Goal: Information Seeking & Learning: Learn about a topic

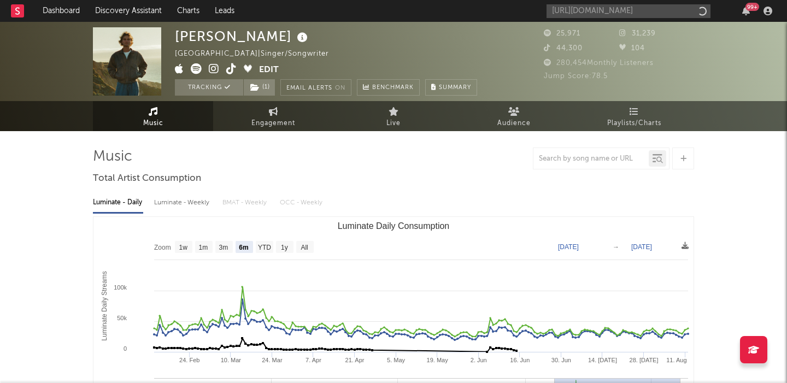
select select "6m"
select select "All"
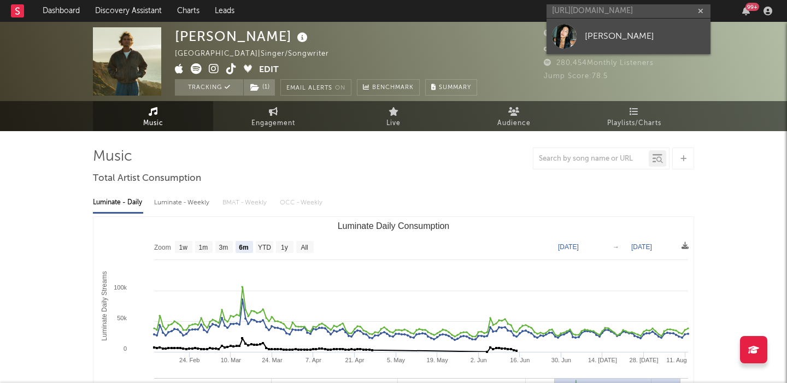
type input "https://open.spotify.com/artist/1SMnENMqknGXgRHFf41lgH?si=9U0mmvLeThihqhS-GQjh4…"
click at [602, 33] on div "JENNA SUHL" at bounding box center [645, 36] width 120 height 13
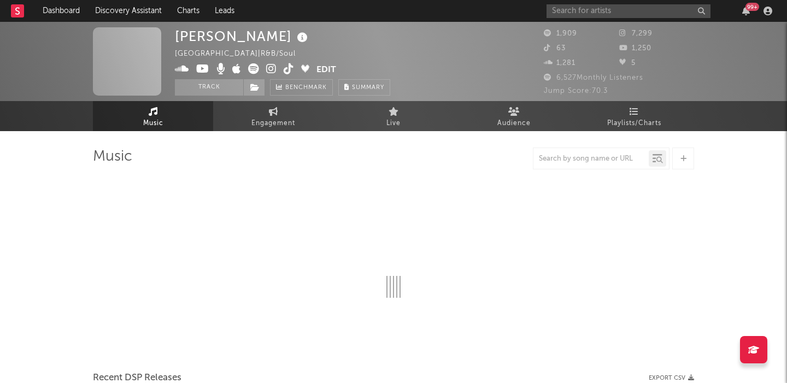
select select "1w"
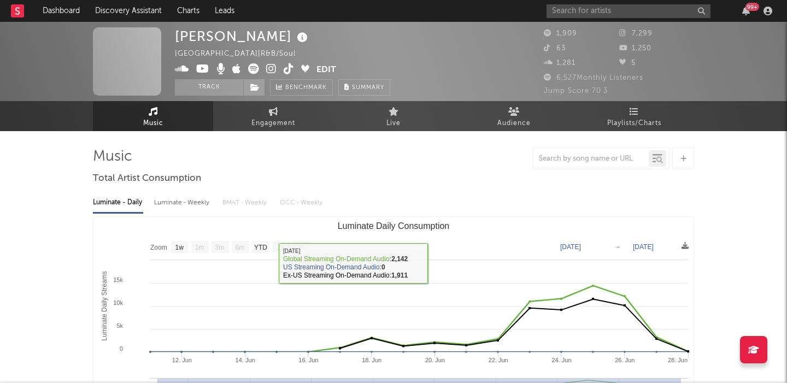
click at [193, 204] on div "Luminate - Weekly" at bounding box center [182, 202] width 57 height 19
select select "6m"
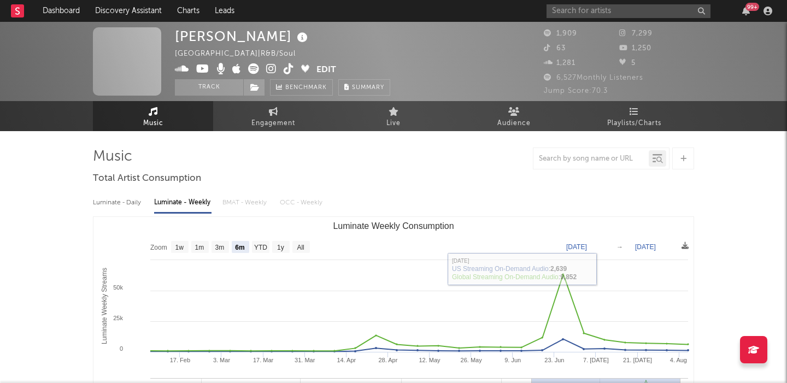
click at [174, 119] on link "Music" at bounding box center [153, 116] width 120 height 30
click at [255, 87] on icon at bounding box center [254, 88] width 9 height 8
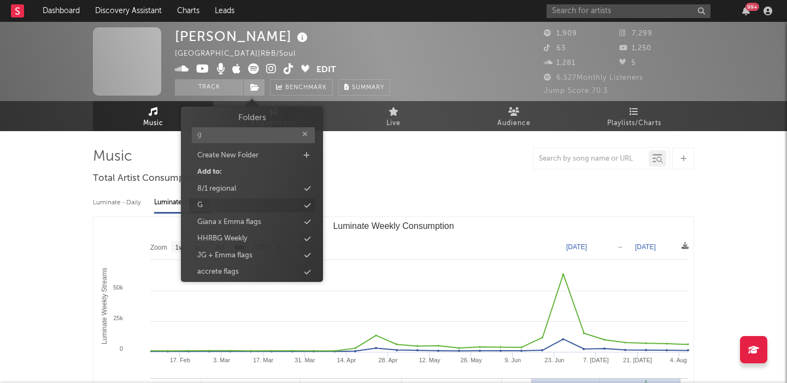
type input "g"
click at [265, 205] on div "G" at bounding box center [252, 205] width 126 height 14
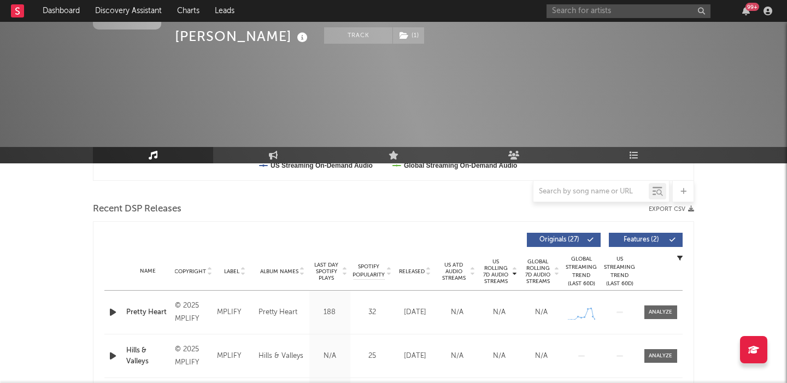
scroll to position [352, 0]
click at [628, 243] on span "Features ( 2 )" at bounding box center [641, 241] width 50 height 7
click at [325, 276] on span "Last Day Spotify Plays" at bounding box center [326, 273] width 29 height 20
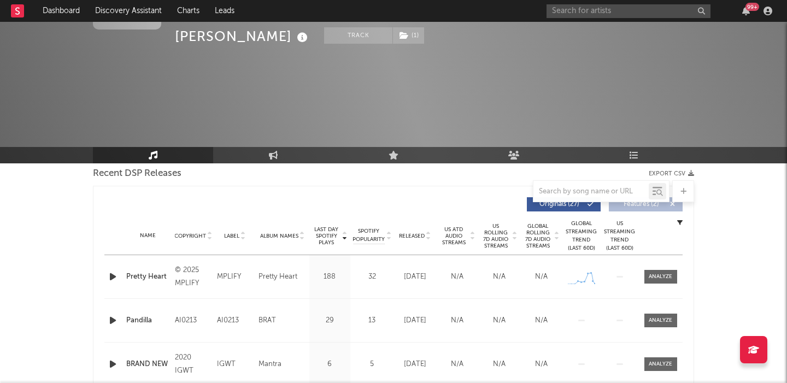
scroll to position [0, 0]
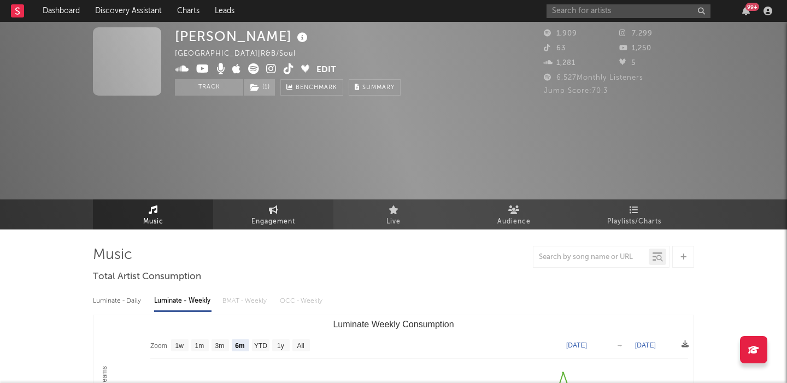
click at [247, 211] on link "Engagement" at bounding box center [273, 214] width 120 height 30
select select "1w"
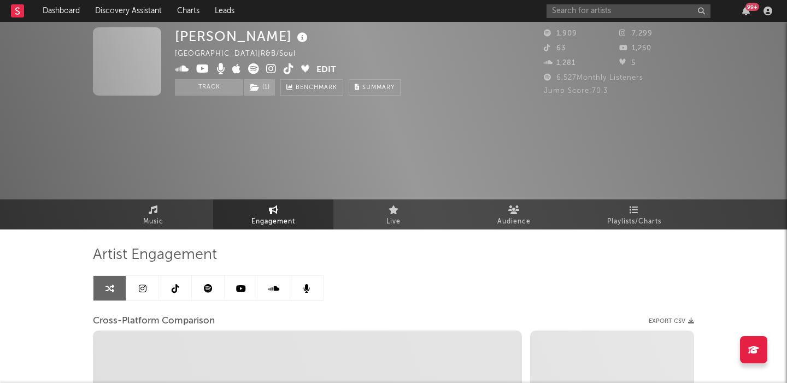
select select "1m"
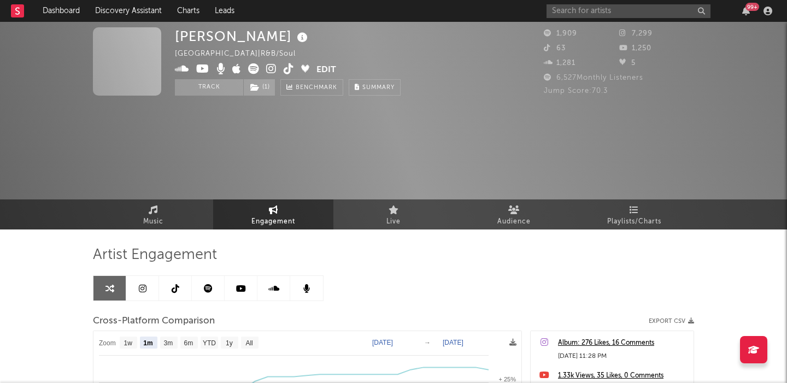
click at [619, 33] on icon at bounding box center [624, 33] width 11 height 7
click at [623, 33] on icon at bounding box center [624, 33] width 11 height 7
click at [268, 70] on icon at bounding box center [271, 68] width 10 height 11
click at [179, 215] on link "Music" at bounding box center [153, 214] width 120 height 30
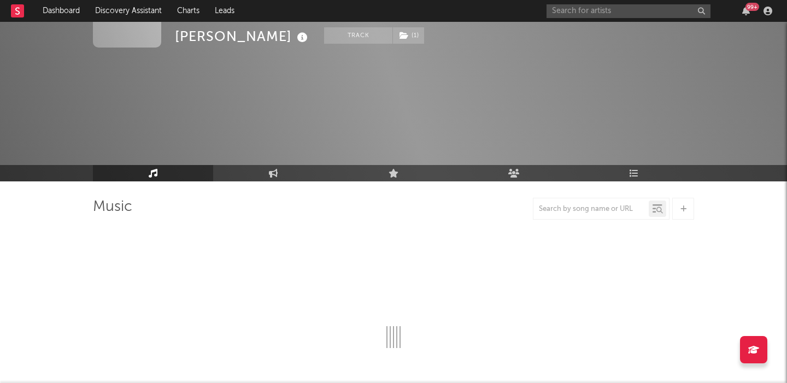
select select "1w"
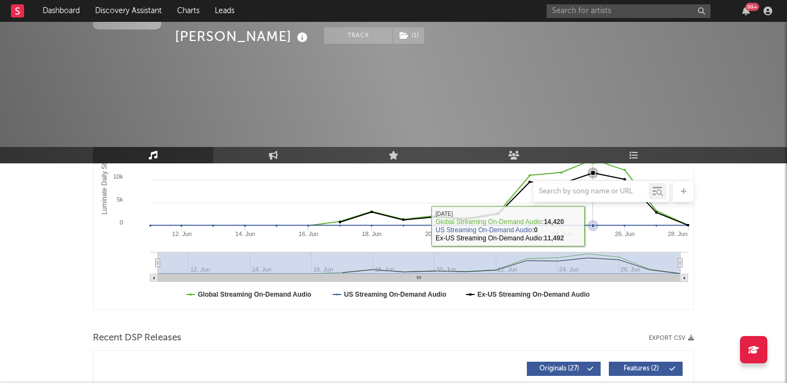
scroll to position [381, 0]
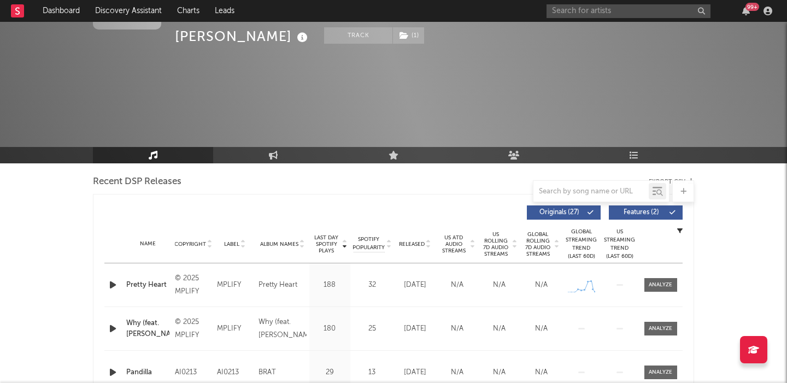
click at [536, 247] on span "Global Rolling 7D Audio Streams" at bounding box center [538, 244] width 30 height 26
click at [656, 205] on button "Features ( 2 )" at bounding box center [646, 212] width 74 height 14
click at [657, 290] on span at bounding box center [660, 285] width 33 height 14
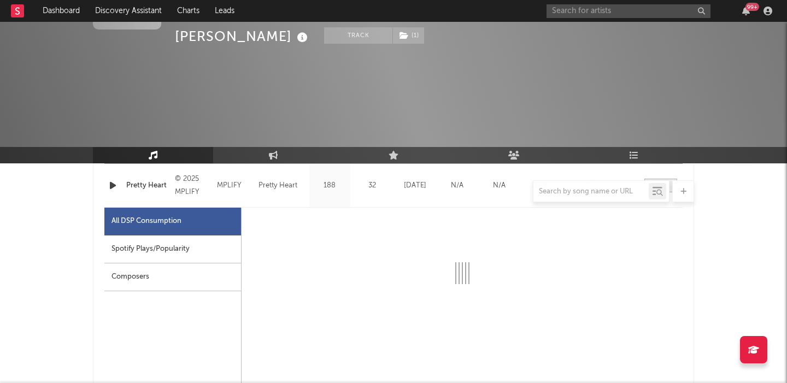
select select "1w"
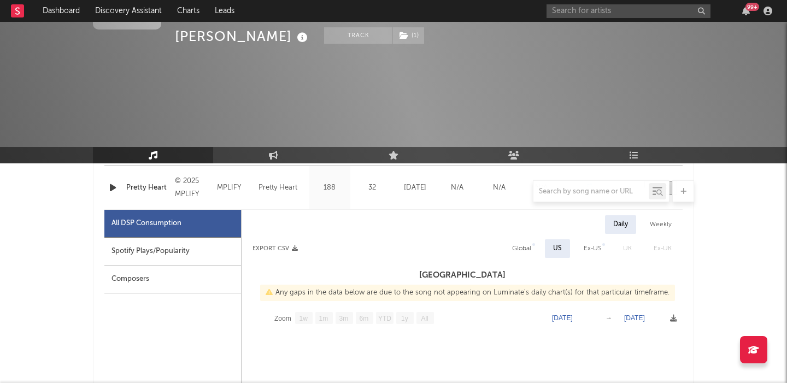
click at [526, 253] on div "Global" at bounding box center [521, 248] width 19 height 13
select select "1w"
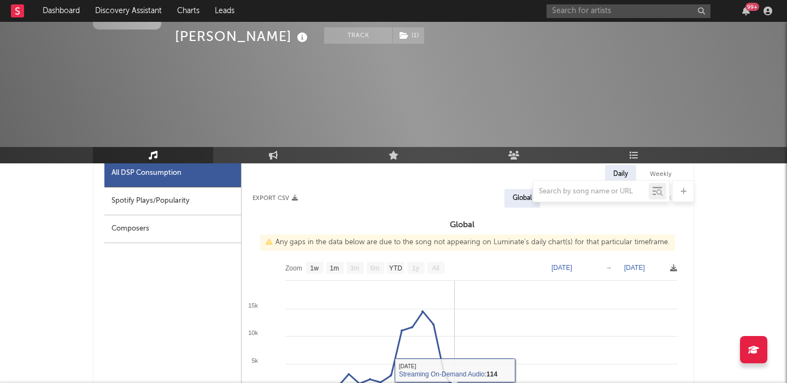
scroll to position [497, 0]
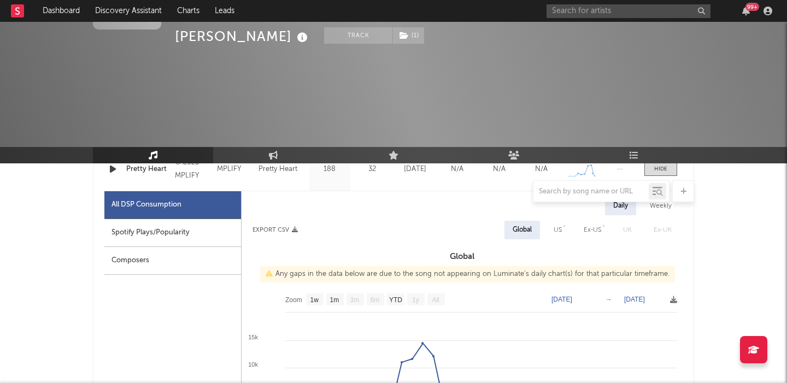
click at [657, 207] on div "Weekly" at bounding box center [660, 206] width 38 height 19
select select "1w"
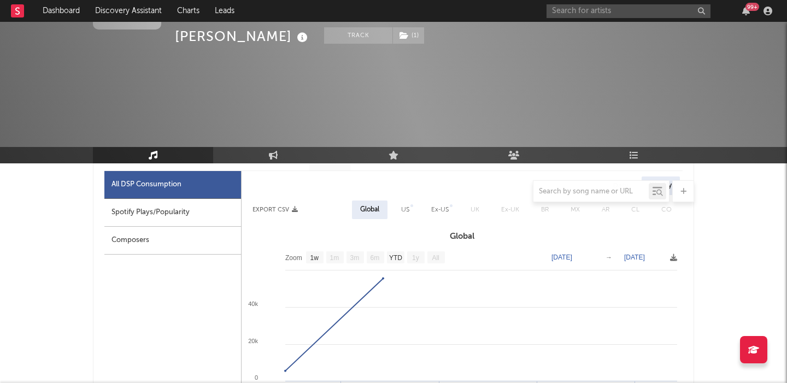
scroll to position [518, 0]
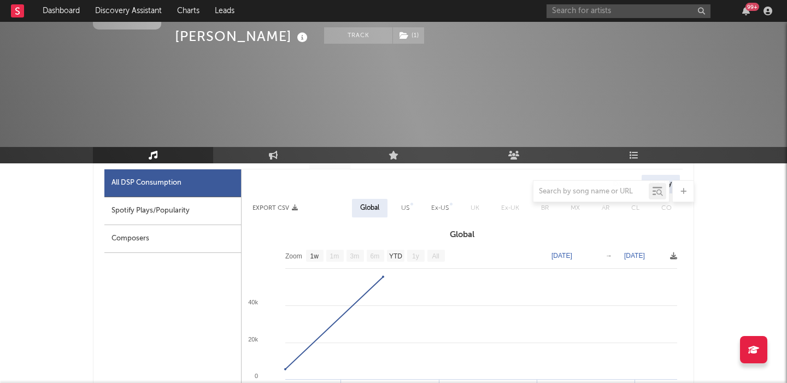
click at [193, 213] on div "Spotify Plays/Popularity" at bounding box center [172, 211] width 137 height 28
select select "1w"
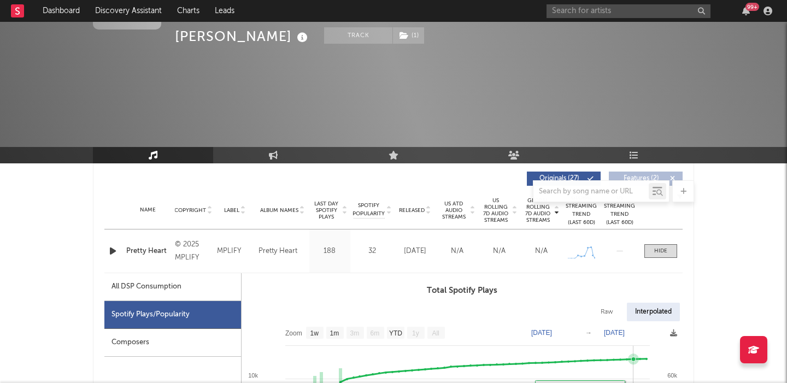
scroll to position [415, 0]
click at [659, 251] on div at bounding box center [660, 250] width 13 height 8
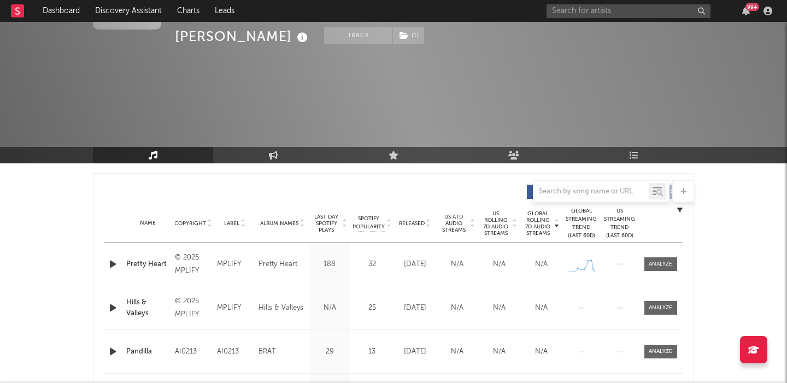
click at [332, 215] on span "Last Day Spotify Plays" at bounding box center [326, 224] width 29 height 20
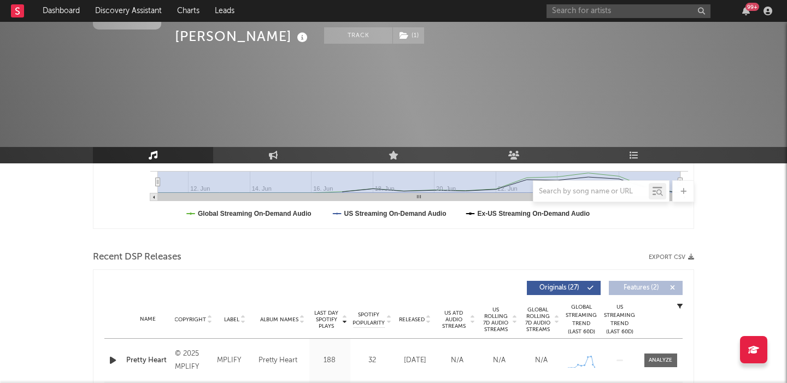
scroll to position [118, 0]
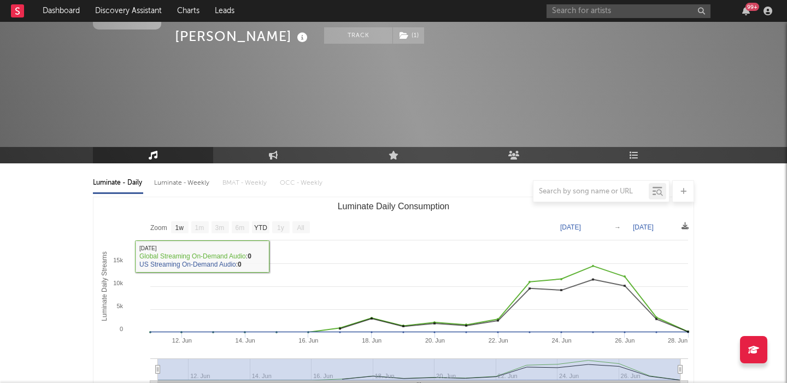
click at [167, 179] on div "Luminate - Weekly" at bounding box center [182, 183] width 57 height 19
select select "6m"
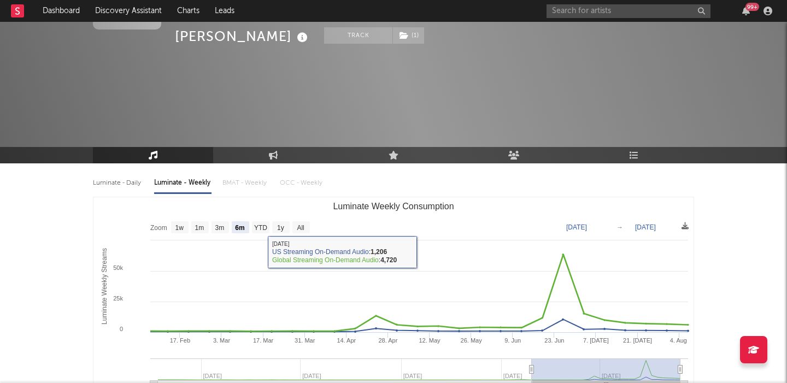
scroll to position [0, 0]
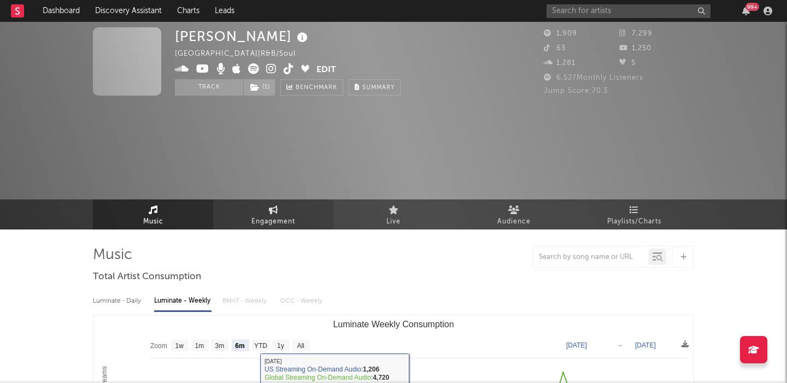
click at [273, 207] on icon at bounding box center [273, 209] width 9 height 9
select select "1w"
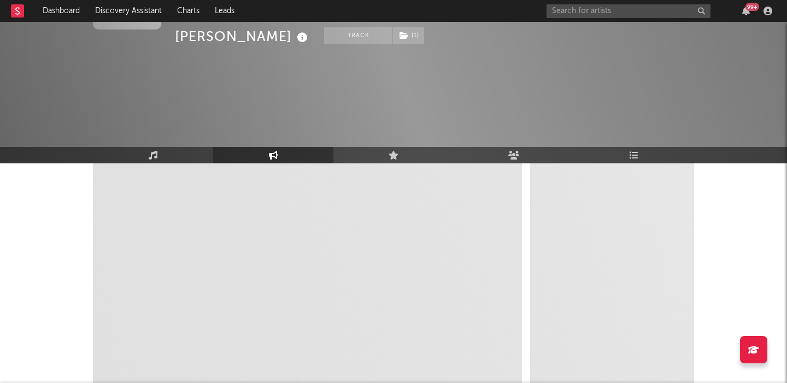
select select "1m"
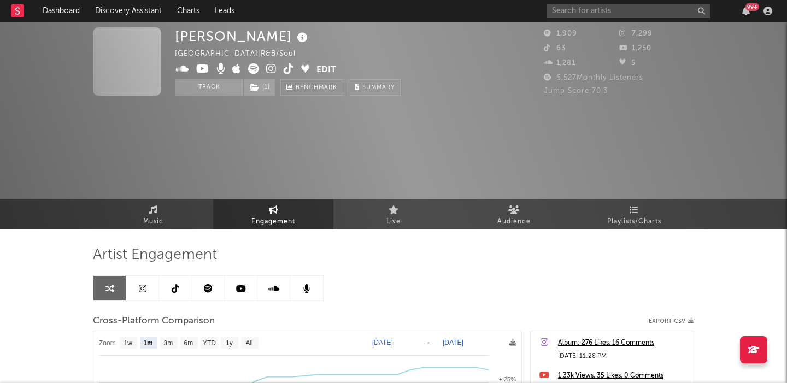
click at [288, 68] on icon at bounding box center [289, 68] width 10 height 11
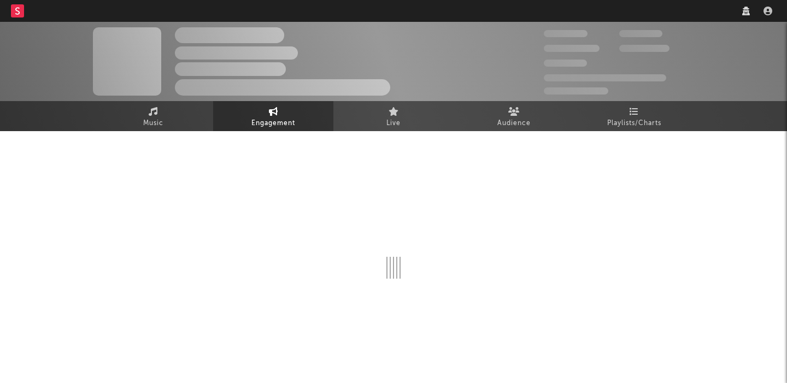
select select "1w"
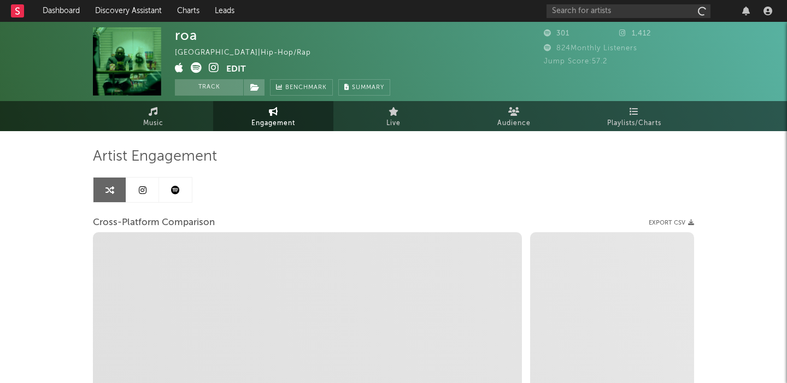
select select "1m"
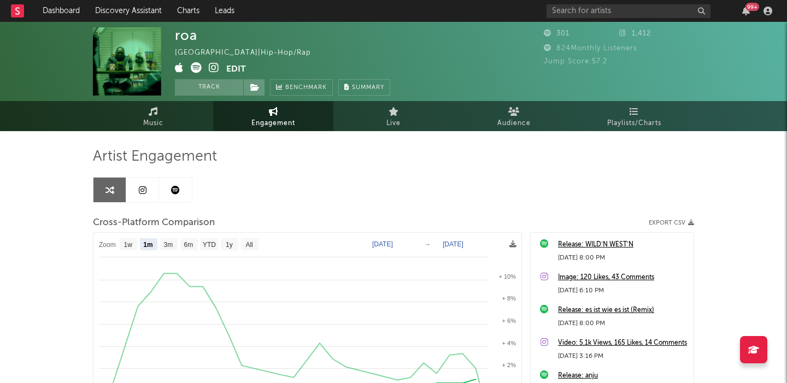
select select "1m"
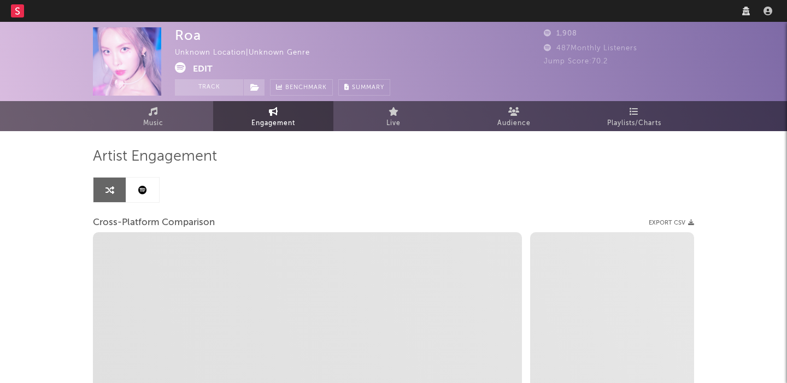
select select "1m"
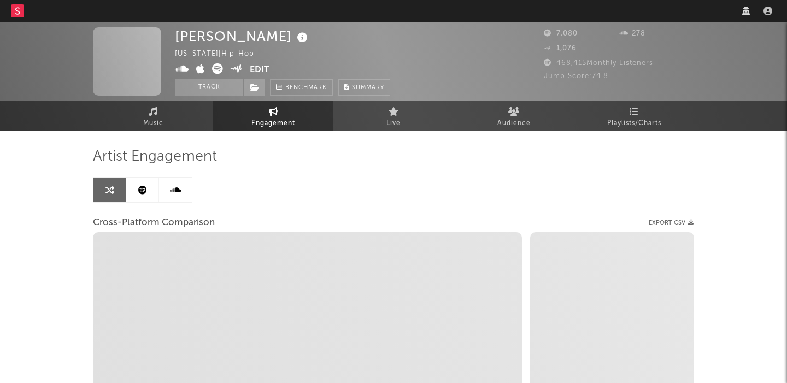
select select "1w"
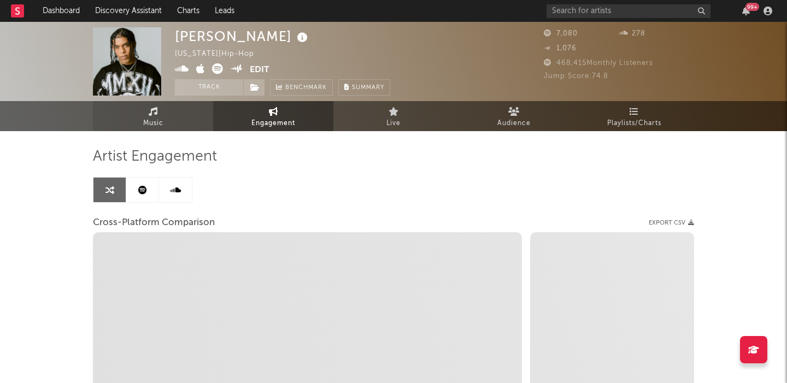
click at [175, 117] on link "Music" at bounding box center [153, 116] width 120 height 30
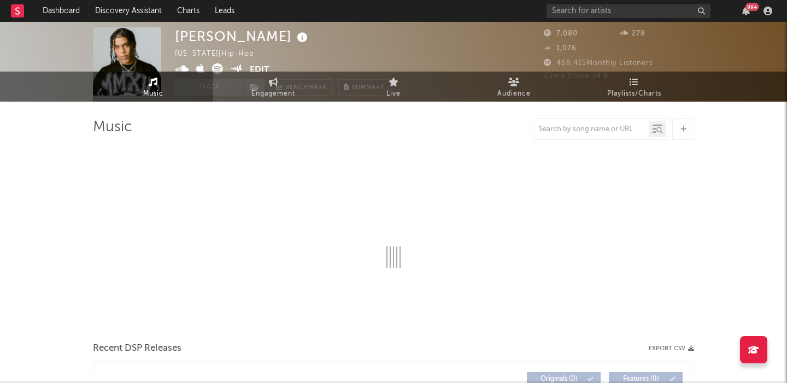
select select "6m"
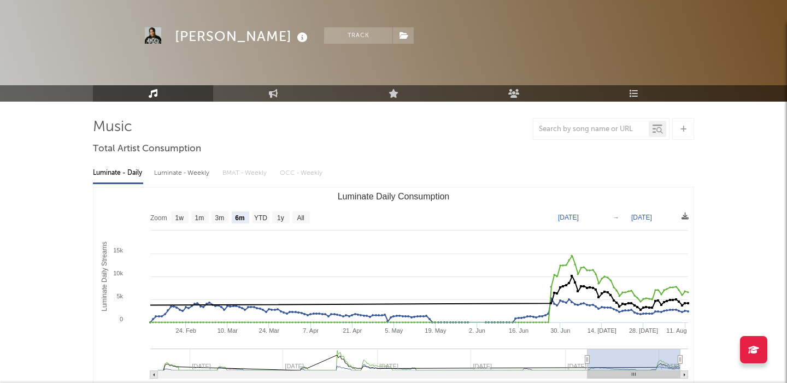
scroll to position [52, 0]
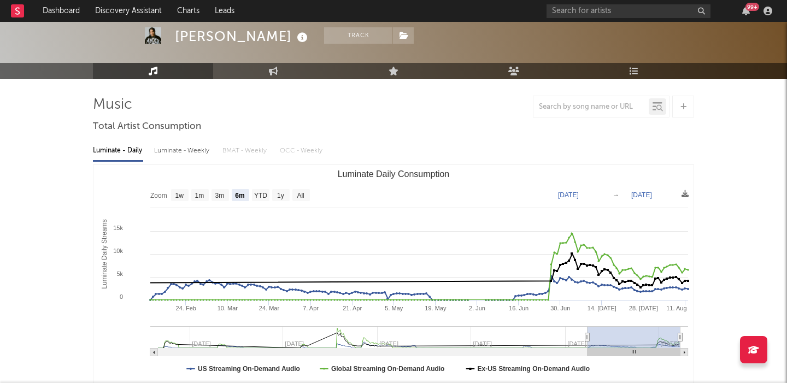
click at [175, 155] on div "Luminate - Weekly" at bounding box center [182, 150] width 57 height 19
select select "6m"
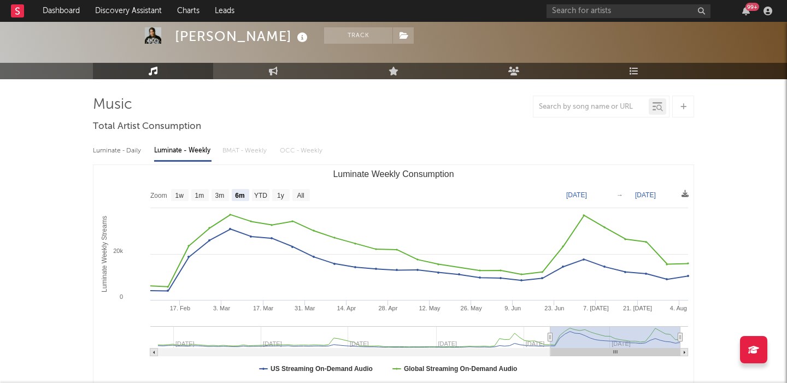
click at [135, 156] on div "Luminate - Daily" at bounding box center [118, 150] width 50 height 19
select select "6m"
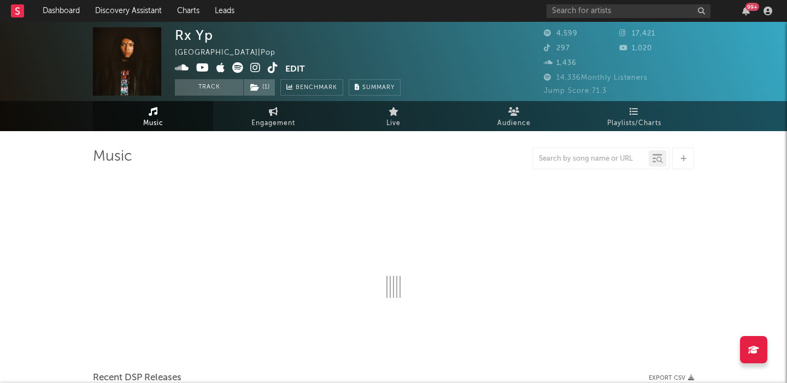
select select "6m"
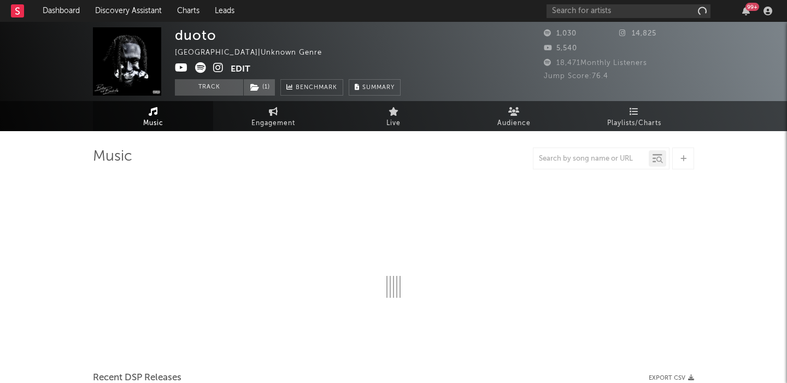
select select "6m"
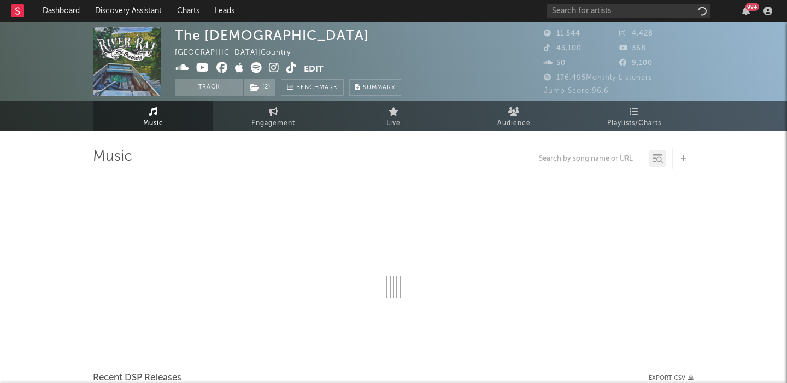
select select "6m"
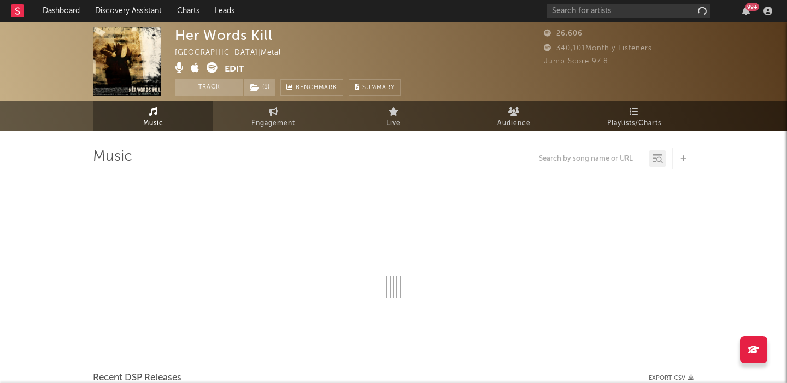
select select "1w"
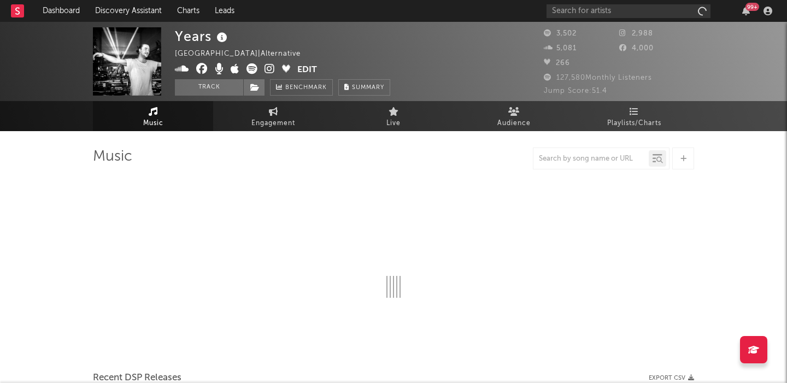
select select "1w"
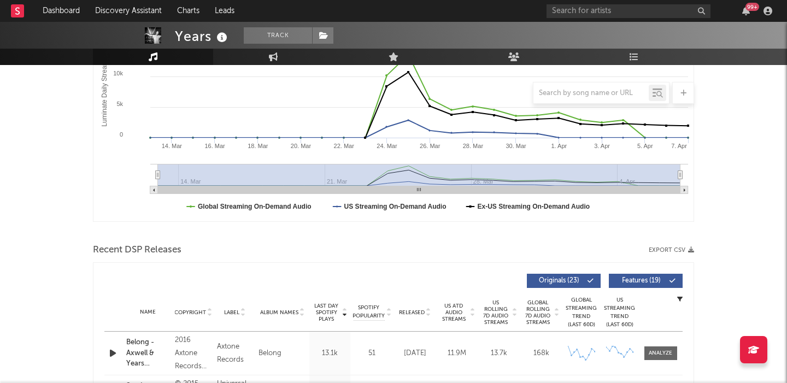
scroll to position [263, 0]
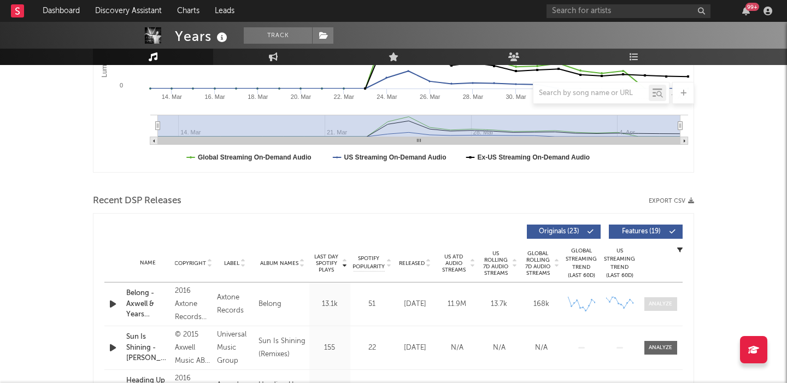
click at [662, 300] on div at bounding box center [659, 304] width 23 height 8
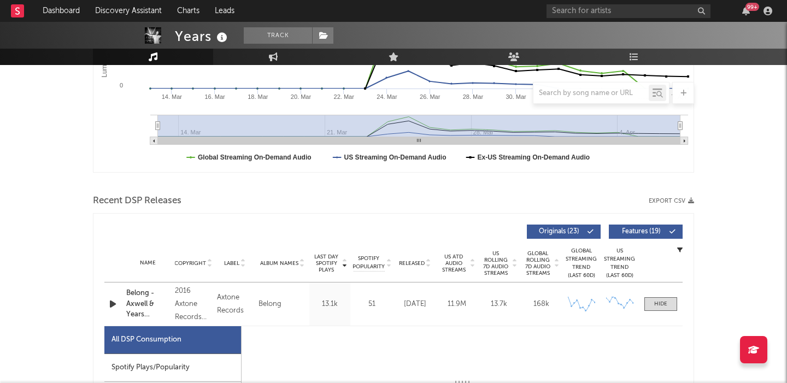
click at [636, 233] on span "Features ( 19 )" at bounding box center [641, 231] width 50 height 7
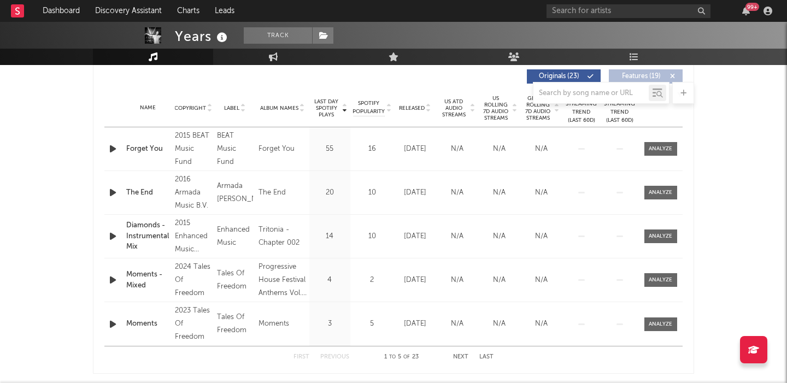
scroll to position [420, 0]
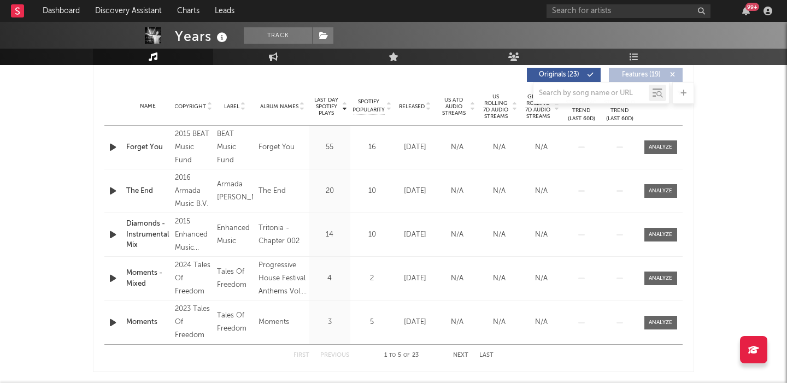
click at [489, 103] on div "Music Total Artist Consumption Luminate - Daily Luminate - Weekly BMAT - Weekly…" at bounding box center [393, 276] width 601 height 1098
click at [497, 107] on span "US Rolling 7D Audio Streams" at bounding box center [496, 106] width 30 height 26
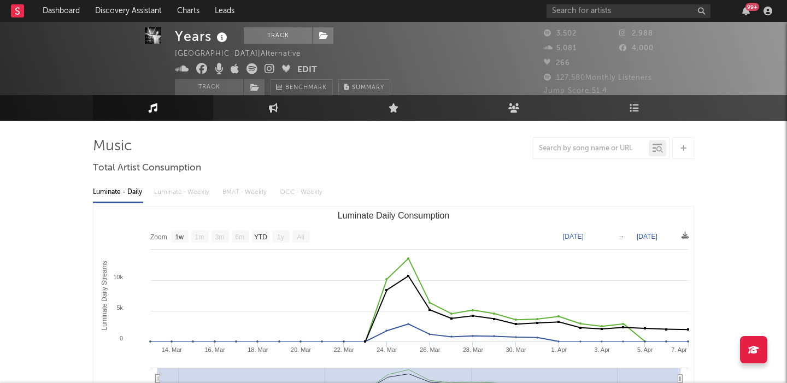
scroll to position [0, 0]
